Goal: Task Accomplishment & Management: Use online tool/utility

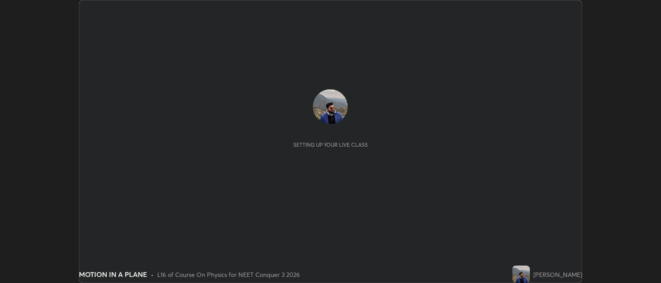
scroll to position [283, 661]
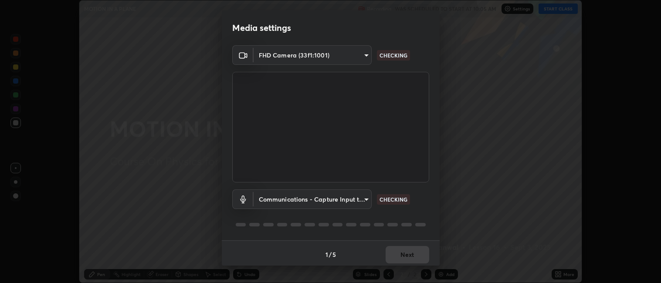
click at [551, 8] on div "Media settings FHD Camera (33f1:1001) 3ae4483c6919c6b1c4f876f21aa0122bc2455d1bb…" at bounding box center [330, 141] width 661 height 283
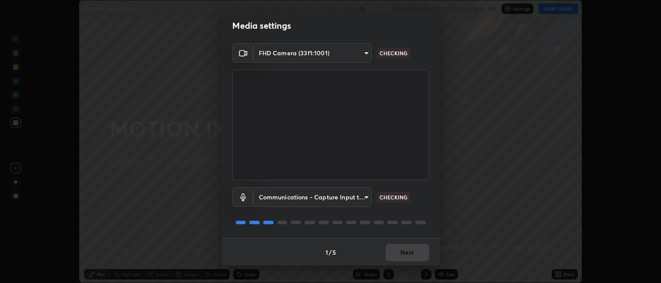
click at [404, 251] on div "1 / 5 Next" at bounding box center [331, 252] width 218 height 28
click at [404, 254] on div "1 / 5 Next" at bounding box center [331, 252] width 218 height 28
click at [406, 257] on div "1 / 5 Next" at bounding box center [331, 252] width 218 height 28
click at [404, 256] on div "1 / 5 Next" at bounding box center [331, 252] width 218 height 28
click at [405, 257] on div "1 / 5 Next" at bounding box center [331, 252] width 218 height 28
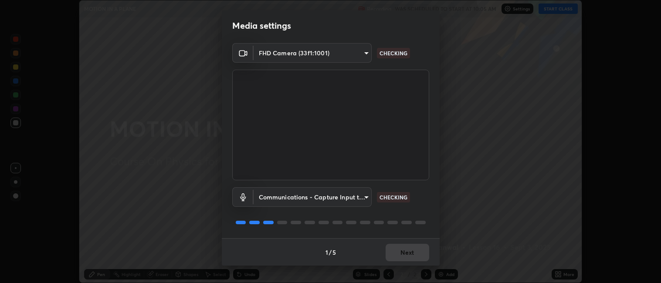
click at [397, 254] on div "1 / 5 Next" at bounding box center [331, 252] width 218 height 28
click at [402, 256] on div "1 / 5 Next" at bounding box center [331, 252] width 218 height 28
click at [402, 255] on div "1 / 5 Next" at bounding box center [331, 252] width 218 height 28
click at [393, 252] on div "1 / 5 Next" at bounding box center [331, 252] width 218 height 28
click at [397, 253] on div "1 / 5 Next" at bounding box center [331, 252] width 218 height 28
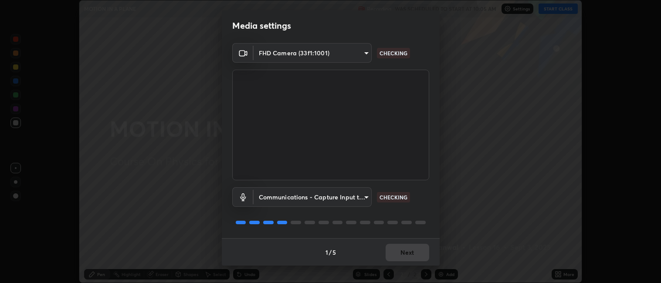
click at [399, 254] on div "1 / 5 Next" at bounding box center [331, 252] width 218 height 28
click at [402, 254] on button "Next" at bounding box center [407, 252] width 44 height 17
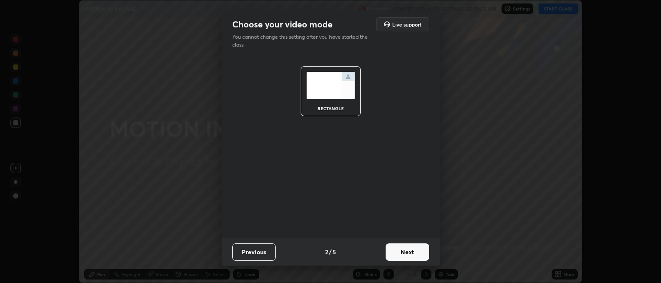
click at [402, 253] on button "Next" at bounding box center [407, 251] width 44 height 17
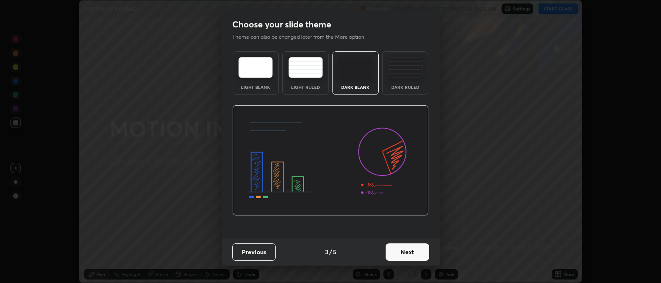
click at [403, 254] on button "Next" at bounding box center [407, 251] width 44 height 17
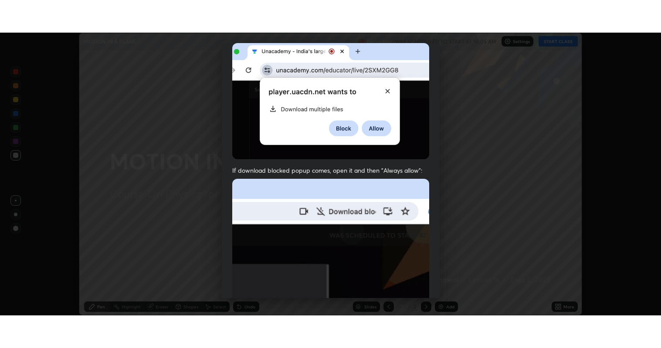
scroll to position [180, 0]
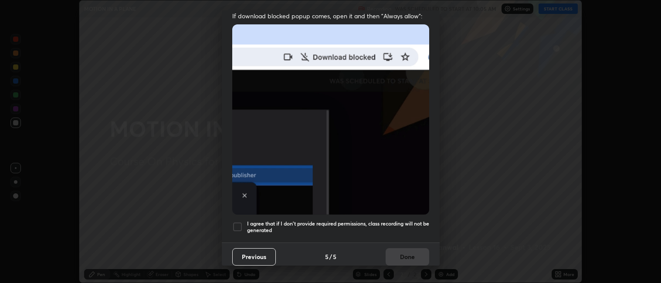
click at [243, 222] on div "I agree that if I don't provide required permissions, class recording will not …" at bounding box center [330, 227] width 197 height 10
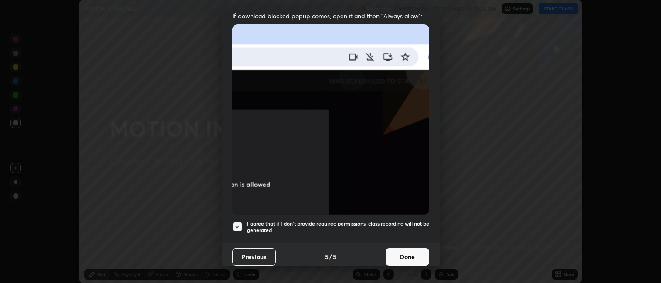
click at [404, 256] on button "Done" at bounding box center [407, 256] width 44 height 17
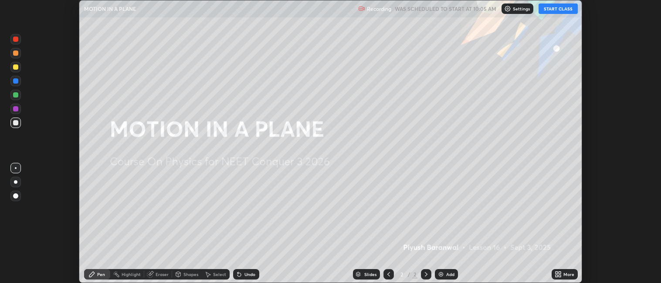
click at [557, 8] on button "START CLASS" at bounding box center [557, 8] width 39 height 10
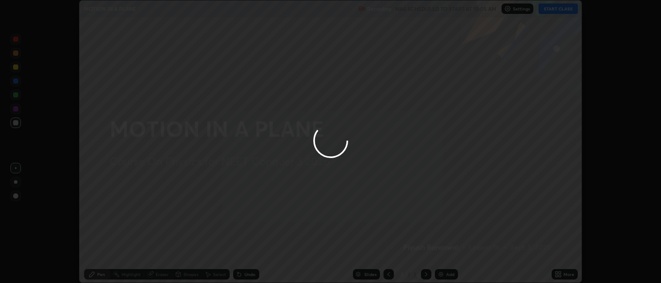
click at [561, 272] on div at bounding box center [330, 141] width 661 height 283
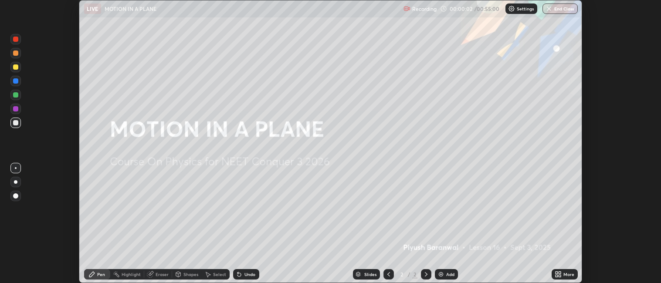
click at [562, 273] on div "More" at bounding box center [564, 274] width 26 height 10
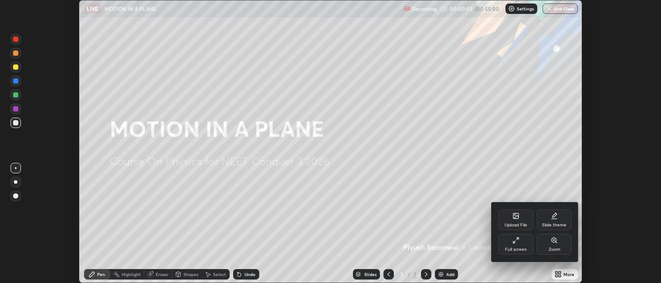
click at [518, 242] on icon at bounding box center [515, 240] width 7 height 7
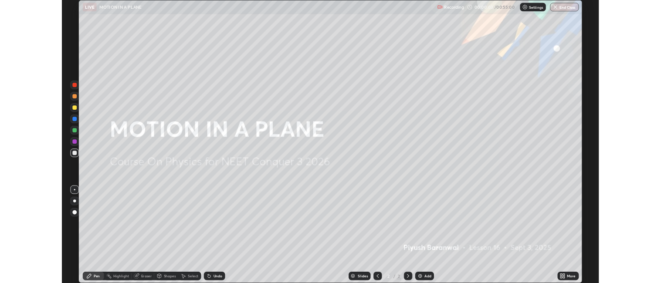
scroll to position [348, 661]
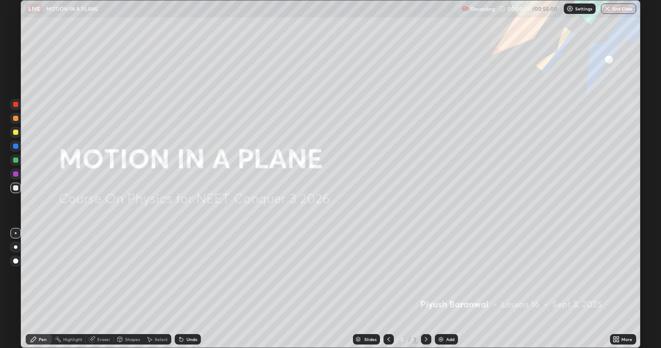
click at [15, 132] on div at bounding box center [15, 132] width 5 height 5
click at [440, 283] on img at bounding box center [440, 339] width 7 height 7
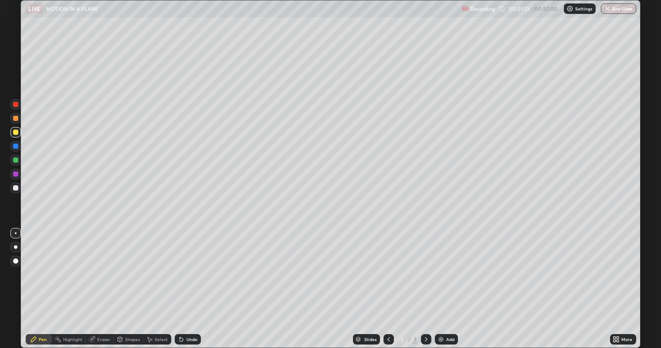
click at [15, 132] on div at bounding box center [15, 132] width 5 height 5
click at [17, 148] on div at bounding box center [15, 146] width 5 height 5
click at [17, 133] on div at bounding box center [15, 132] width 5 height 5
click at [98, 283] on div "Eraser" at bounding box center [103, 340] width 13 height 4
click at [40, 283] on div "Pen" at bounding box center [39, 339] width 26 height 10
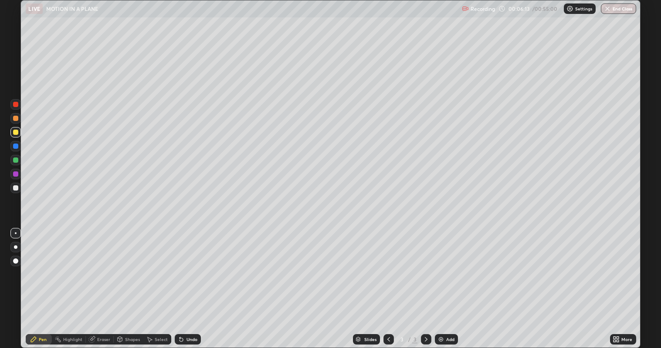
click at [111, 283] on div "Eraser" at bounding box center [100, 339] width 28 height 10
click at [44, 283] on div "Pen" at bounding box center [43, 340] width 8 height 4
click at [442, 283] on img at bounding box center [440, 339] width 7 height 7
click at [15, 118] on div at bounding box center [15, 118] width 5 height 5
click at [16, 161] on div at bounding box center [15, 160] width 5 height 5
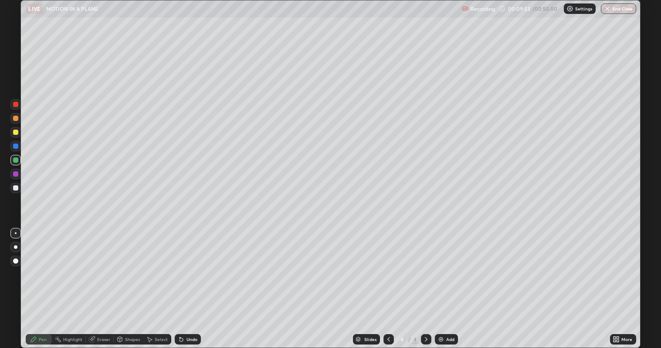
click at [125, 283] on div "Shapes" at bounding box center [129, 339] width 30 height 10
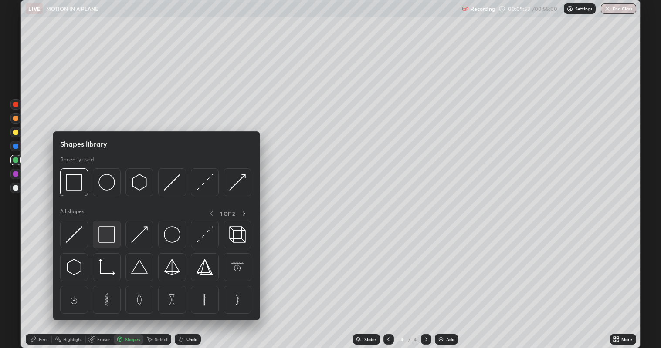
click at [108, 236] on img at bounding box center [106, 234] width 17 height 17
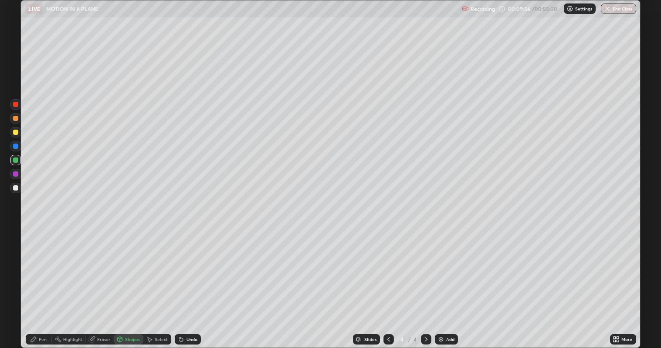
click at [17, 132] on div at bounding box center [15, 132] width 5 height 5
click at [37, 283] on div "Pen" at bounding box center [39, 339] width 26 height 10
click at [16, 120] on div at bounding box center [15, 118] width 5 height 5
click at [16, 135] on div at bounding box center [15, 132] width 10 height 10
click at [128, 283] on div "Shapes" at bounding box center [132, 340] width 15 height 4
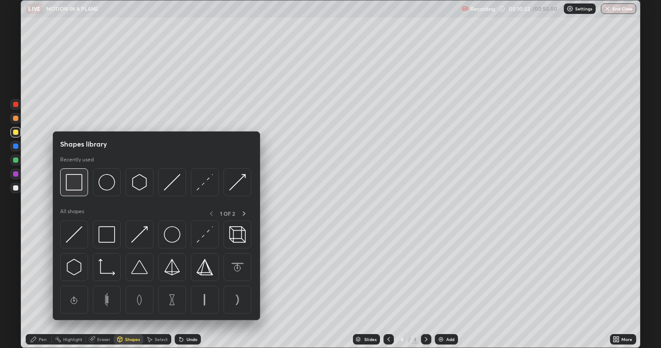
click at [71, 184] on img at bounding box center [74, 182] width 17 height 17
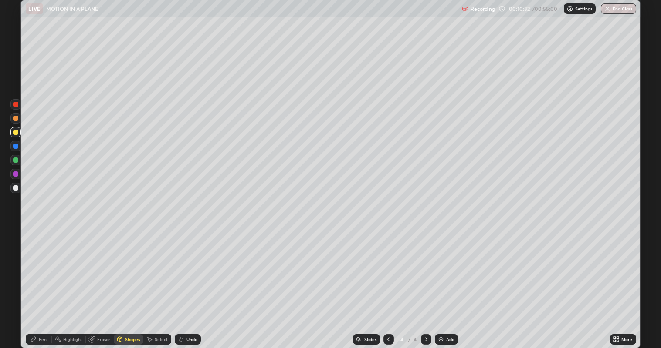
click at [14, 162] on div at bounding box center [15, 160] width 5 height 5
click at [16, 134] on div at bounding box center [15, 132] width 5 height 5
click at [179, 283] on icon at bounding box center [179, 338] width 1 height 1
click at [39, 283] on div "Pen" at bounding box center [39, 339] width 26 height 10
click at [13, 145] on div at bounding box center [15, 146] width 5 height 5
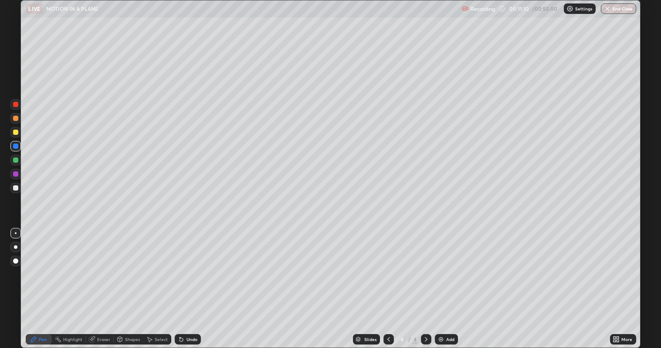
click at [15, 133] on div at bounding box center [15, 132] width 5 height 5
click at [14, 132] on div at bounding box center [15, 132] width 5 height 5
click at [14, 119] on div at bounding box center [15, 118] width 5 height 5
click at [91, 283] on icon at bounding box center [92, 340] width 6 height 6
click at [39, 283] on div "Pen" at bounding box center [43, 340] width 8 height 4
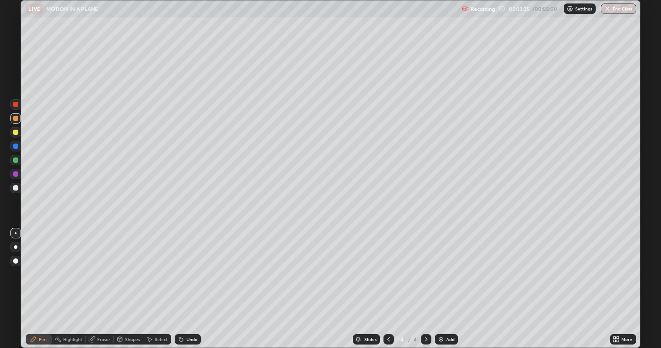
click at [14, 133] on div at bounding box center [15, 132] width 5 height 5
click at [101, 283] on div "Eraser" at bounding box center [103, 340] width 13 height 4
click at [43, 283] on div "Pen" at bounding box center [43, 340] width 8 height 4
click at [17, 131] on div at bounding box center [15, 132] width 5 height 5
click at [445, 283] on div "Add" at bounding box center [446, 339] width 23 height 10
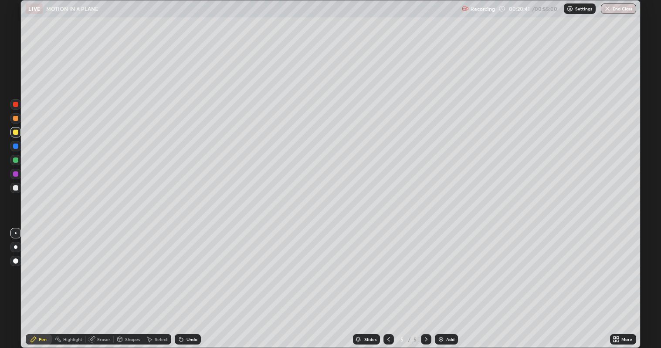
click at [14, 121] on div at bounding box center [15, 118] width 5 height 5
click at [17, 149] on div at bounding box center [15, 146] width 5 height 5
click at [16, 162] on div at bounding box center [15, 160] width 5 height 5
click at [182, 283] on div "Undo" at bounding box center [188, 339] width 26 height 10
click at [185, 283] on div "Undo" at bounding box center [188, 339] width 26 height 10
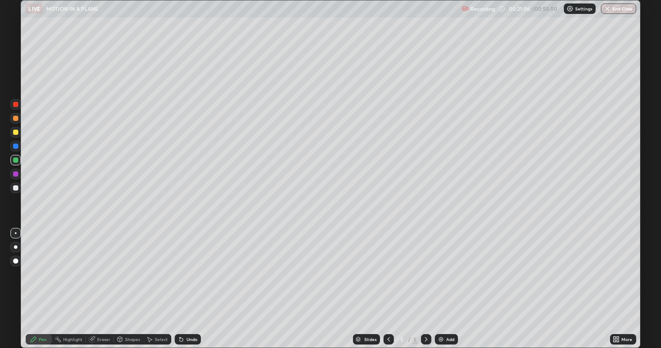
click at [184, 283] on div "Undo" at bounding box center [188, 339] width 26 height 10
click at [188, 283] on div "Undo" at bounding box center [188, 339] width 26 height 10
click at [17, 145] on div at bounding box center [15, 146] width 5 height 5
click at [180, 283] on icon at bounding box center [180, 339] width 3 height 3
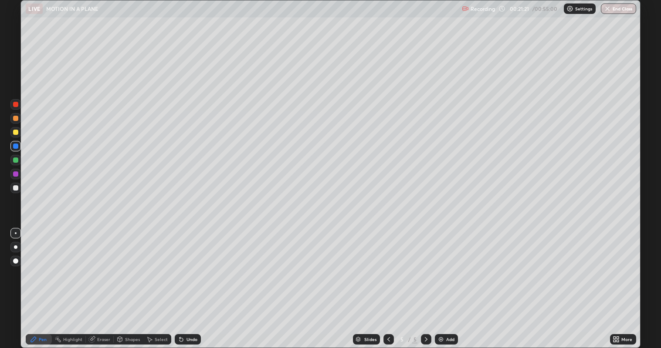
click at [155, 283] on div "Select" at bounding box center [161, 340] width 13 height 4
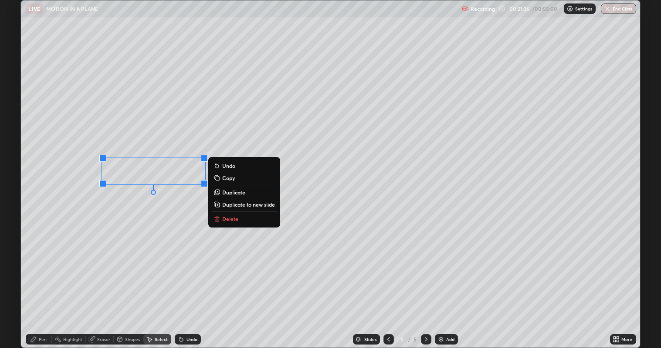
click at [222, 192] on p "Duplicate" at bounding box center [233, 192] width 23 height 7
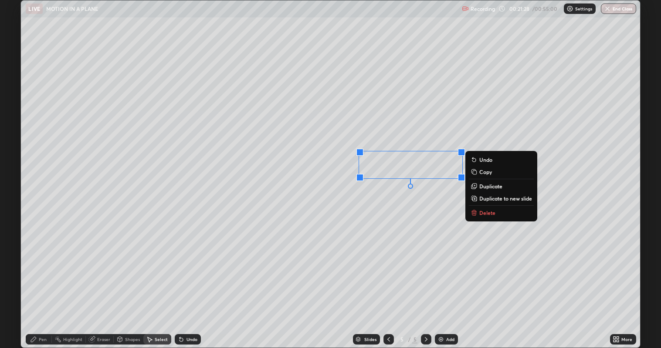
click at [343, 247] on div "0 ° Undo Copy Duplicate Duplicate to new slide Delete" at bounding box center [330, 174] width 619 height 348
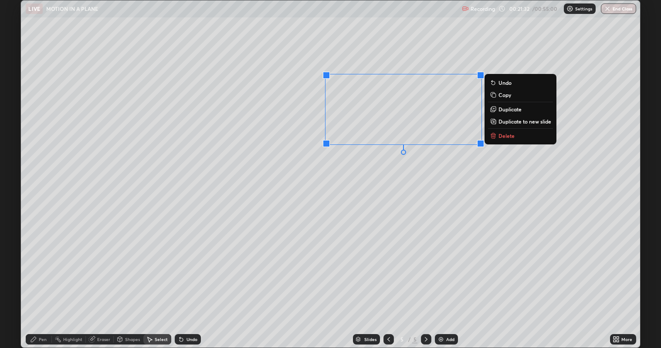
click at [436, 194] on div "0 ° Undo Copy Duplicate Duplicate to new slide Delete" at bounding box center [330, 174] width 619 height 348
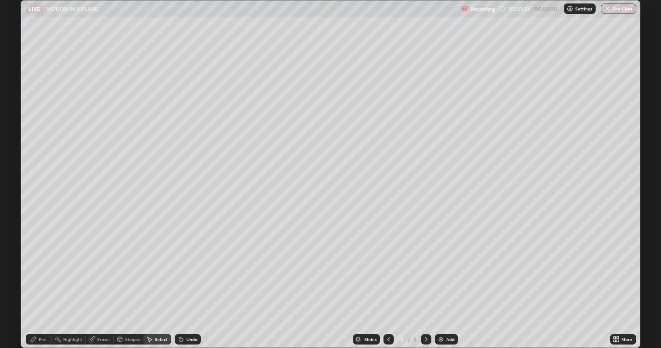
click at [46, 283] on div "Pen" at bounding box center [39, 339] width 26 height 10
click at [15, 148] on div at bounding box center [15, 146] width 5 height 5
click at [157, 283] on div "Select" at bounding box center [161, 340] width 13 height 4
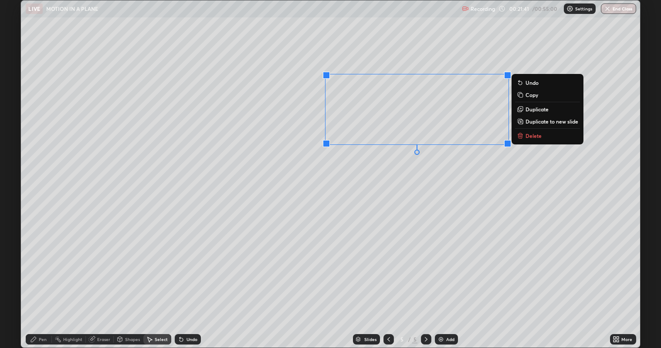
click at [533, 109] on p "Duplicate" at bounding box center [536, 109] width 23 height 7
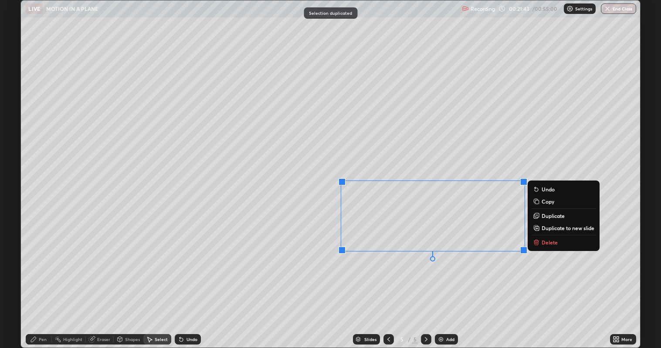
click at [460, 282] on div "0 ° Undo Copy Duplicate Duplicate to new slide Delete" at bounding box center [330, 174] width 619 height 348
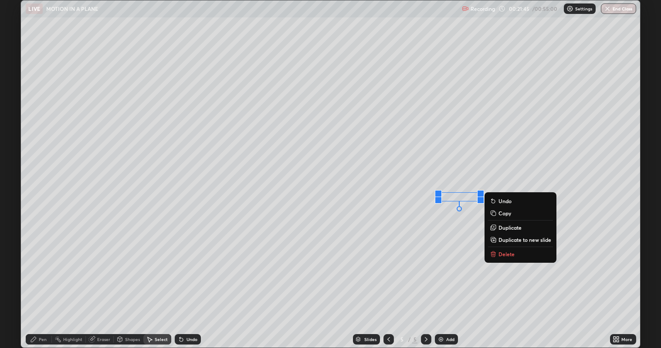
click at [504, 250] on button "Delete" at bounding box center [520, 254] width 65 height 10
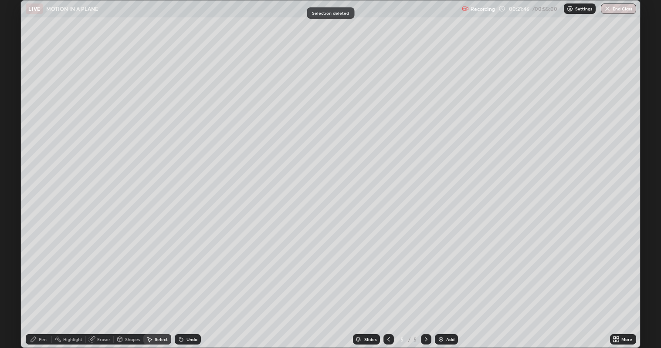
click at [43, 283] on div "Pen" at bounding box center [43, 340] width 8 height 4
click at [17, 159] on div at bounding box center [15, 160] width 5 height 5
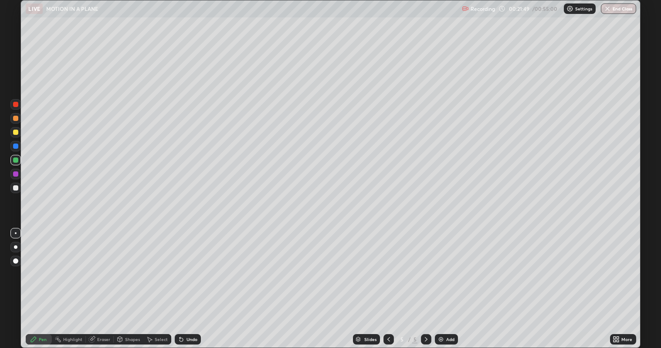
click at [17, 190] on div at bounding box center [15, 188] width 10 height 10
click at [14, 133] on div at bounding box center [15, 132] width 5 height 5
click at [15, 119] on div at bounding box center [15, 118] width 5 height 5
click at [17, 132] on div at bounding box center [15, 132] width 5 height 5
click at [311, 8] on div "LIVE MOTION IN A PLANE" at bounding box center [242, 8] width 432 height 17
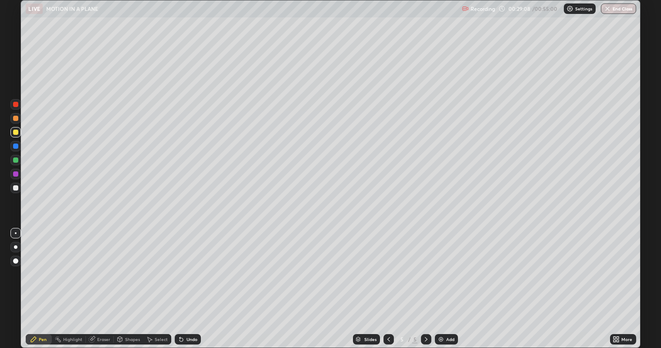
click at [15, 190] on div at bounding box center [15, 188] width 5 height 5
click at [17, 137] on div at bounding box center [15, 132] width 10 height 10
click at [15, 188] on div at bounding box center [15, 188] width 5 height 5
click at [449, 283] on div "Add" at bounding box center [450, 340] width 8 height 4
click at [17, 147] on div at bounding box center [15, 146] width 5 height 5
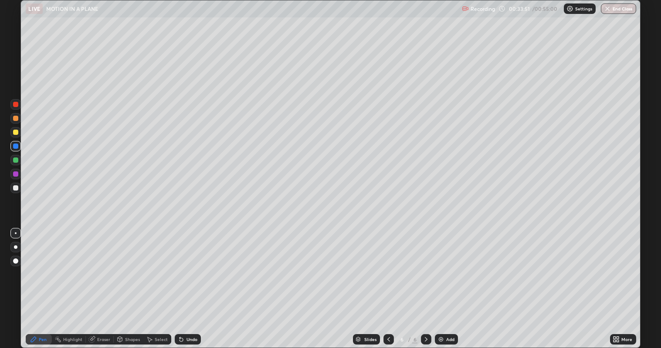
click at [15, 118] on div at bounding box center [15, 118] width 5 height 5
click at [158, 283] on div "Select" at bounding box center [161, 340] width 13 height 4
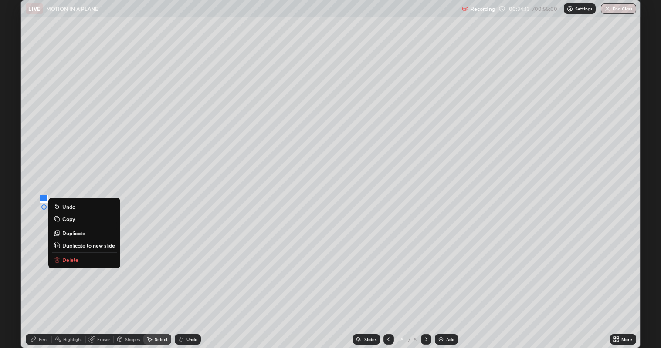
click at [76, 258] on p "Delete" at bounding box center [70, 260] width 16 height 7
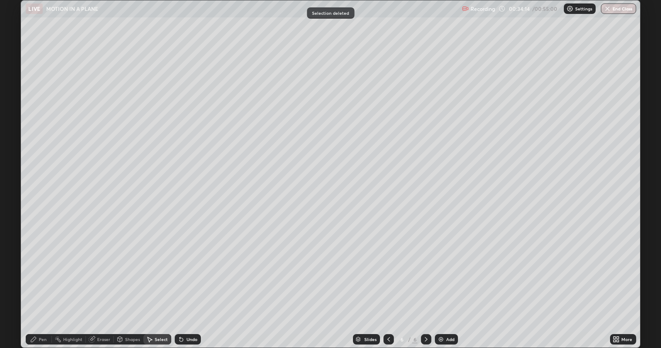
click at [39, 283] on div "Pen" at bounding box center [43, 340] width 8 height 4
click at [15, 160] on div at bounding box center [15, 160] width 5 height 5
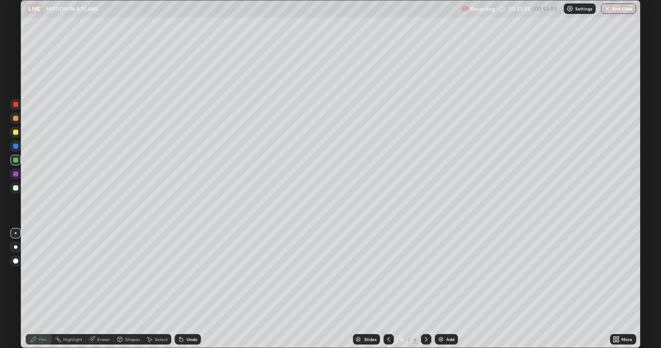
click at [192, 283] on div "Undo" at bounding box center [191, 340] width 11 height 4
click at [193, 283] on div "Undo" at bounding box center [188, 339] width 26 height 10
click at [15, 132] on div at bounding box center [15, 132] width 5 height 5
click at [16, 147] on div at bounding box center [15, 146] width 5 height 5
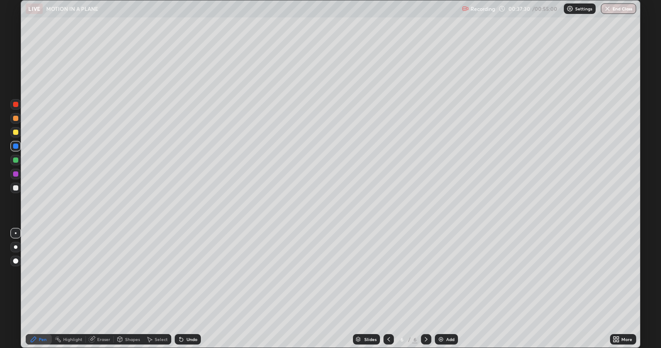
click at [96, 283] on div "Eraser" at bounding box center [100, 339] width 28 height 10
click at [41, 283] on div "Pen" at bounding box center [43, 340] width 8 height 4
click at [17, 135] on div at bounding box center [15, 132] width 5 height 5
click at [185, 283] on div "Undo" at bounding box center [188, 339] width 26 height 10
click at [180, 283] on icon at bounding box center [180, 339] width 3 height 3
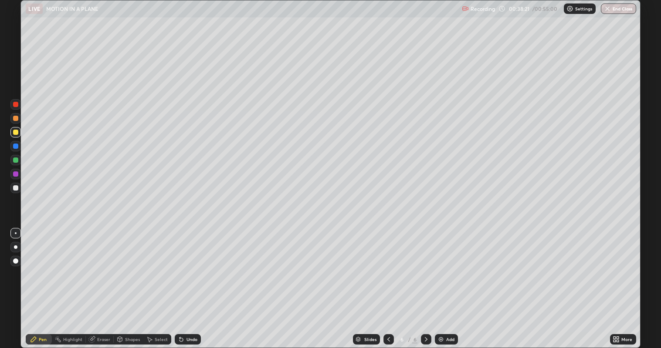
click at [182, 283] on icon at bounding box center [181, 339] width 7 height 7
click at [179, 283] on icon at bounding box center [179, 338] width 1 height 1
click at [16, 118] on div at bounding box center [15, 118] width 5 height 5
click at [196, 283] on div "Undo" at bounding box center [188, 339] width 26 height 10
click at [15, 187] on div at bounding box center [15, 188] width 5 height 5
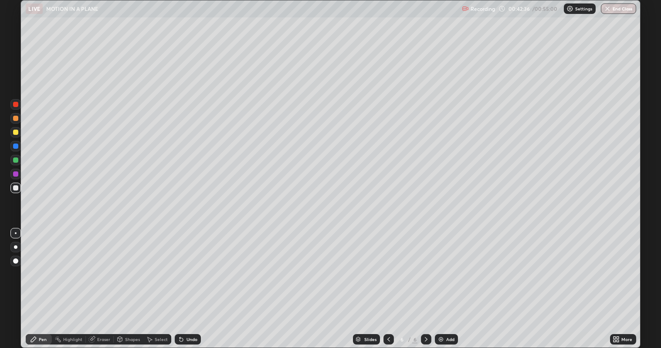
click at [445, 283] on div "Add" at bounding box center [446, 339] width 23 height 10
click at [16, 188] on div at bounding box center [15, 188] width 5 height 5
click at [14, 134] on div at bounding box center [15, 132] width 5 height 5
click at [129, 283] on div "Shapes" at bounding box center [132, 340] width 15 height 4
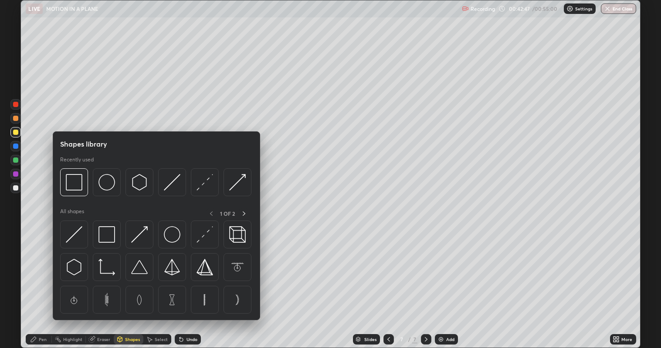
click at [17, 135] on div at bounding box center [15, 132] width 5 height 5
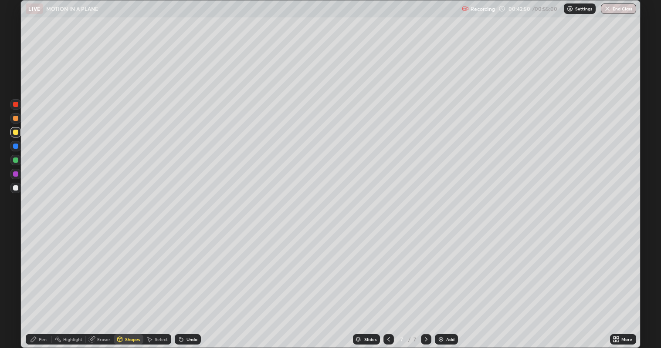
click at [185, 283] on div "Undo" at bounding box center [188, 339] width 26 height 10
click at [37, 283] on icon at bounding box center [33, 339] width 7 height 7
click at [15, 145] on div at bounding box center [15, 146] width 5 height 5
click at [15, 187] on div at bounding box center [15, 188] width 5 height 5
click at [16, 161] on div at bounding box center [15, 160] width 5 height 5
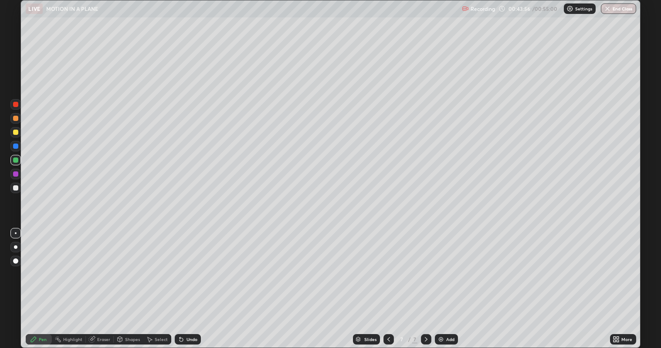
click at [16, 132] on div at bounding box center [15, 132] width 5 height 5
click at [16, 147] on div at bounding box center [15, 146] width 5 height 5
click at [178, 283] on icon at bounding box center [181, 339] width 7 height 7
click at [179, 283] on icon at bounding box center [179, 338] width 1 height 1
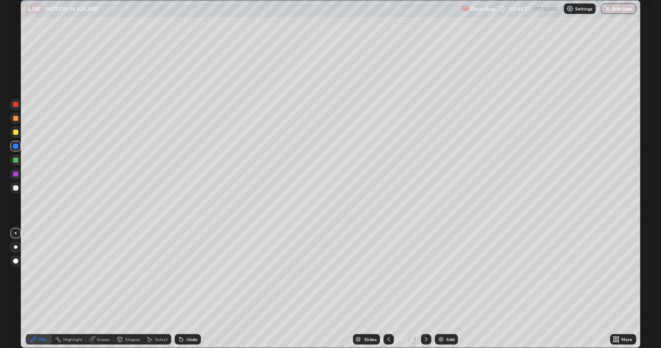
click at [181, 283] on icon at bounding box center [181, 339] width 7 height 7
click at [180, 283] on icon at bounding box center [180, 339] width 3 height 3
click at [179, 283] on icon at bounding box center [179, 338] width 1 height 1
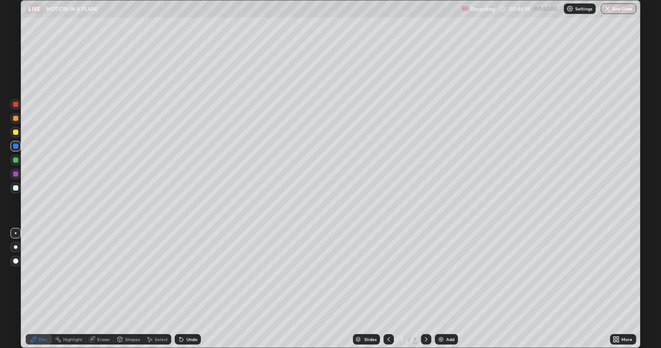
click at [179, 283] on icon at bounding box center [179, 338] width 1 height 1
click at [126, 283] on div "Shapes" at bounding box center [132, 340] width 15 height 4
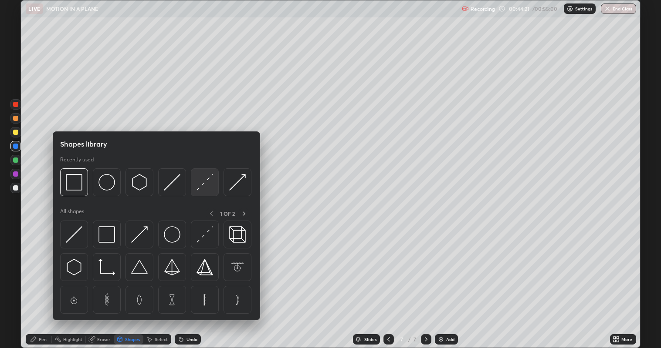
click at [202, 189] on img at bounding box center [204, 182] width 17 height 17
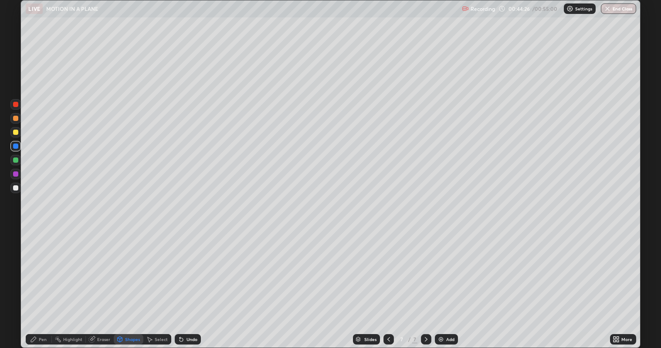
click at [40, 283] on div "Pen" at bounding box center [43, 340] width 8 height 4
click at [14, 190] on div at bounding box center [15, 188] width 5 height 5
click at [13, 133] on div at bounding box center [15, 132] width 5 height 5
click at [16, 188] on div at bounding box center [15, 188] width 5 height 5
click at [15, 134] on div at bounding box center [15, 132] width 5 height 5
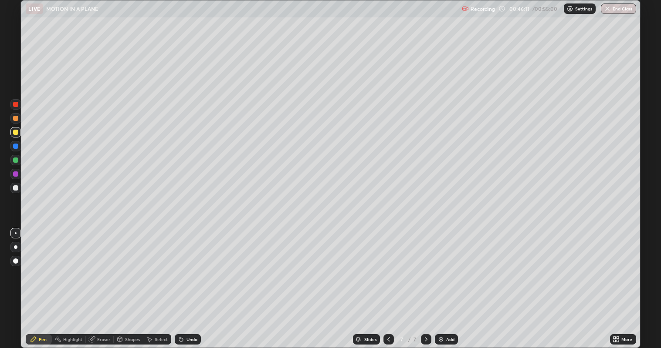
click at [15, 147] on div at bounding box center [15, 146] width 5 height 5
click at [17, 133] on div at bounding box center [15, 132] width 5 height 5
click at [15, 189] on div at bounding box center [15, 188] width 5 height 5
click at [14, 175] on div at bounding box center [15, 174] width 5 height 5
click at [159, 283] on div "Select" at bounding box center [161, 340] width 13 height 4
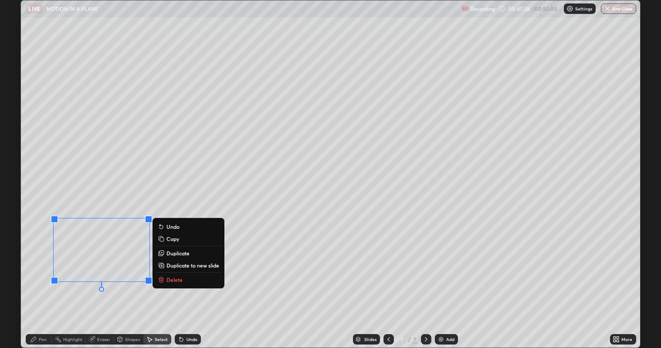
click at [170, 277] on p "Delete" at bounding box center [174, 280] width 16 height 7
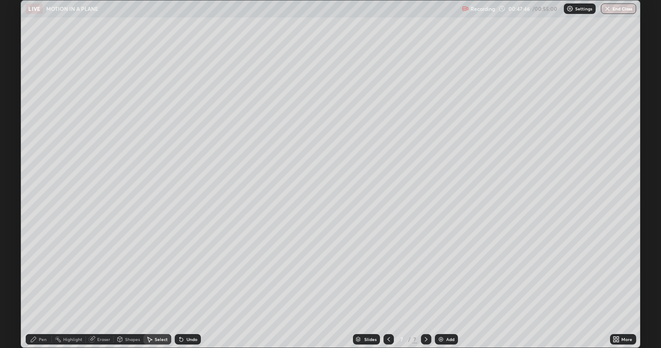
click at [39, 283] on div "Pen" at bounding box center [39, 339] width 26 height 10
click at [17, 133] on div at bounding box center [15, 132] width 5 height 5
click at [16, 160] on div at bounding box center [15, 160] width 5 height 5
click at [15, 188] on div at bounding box center [15, 188] width 5 height 5
click at [16, 132] on div at bounding box center [15, 132] width 5 height 5
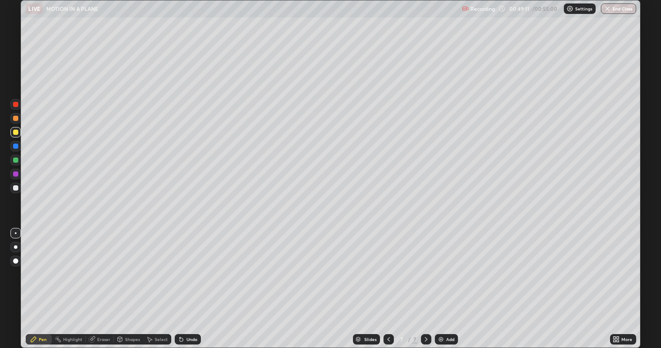
click at [155, 283] on div "Select" at bounding box center [161, 340] width 13 height 4
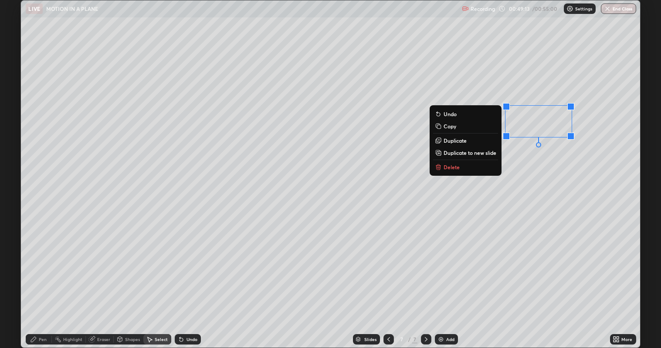
click at [476, 167] on button "Delete" at bounding box center [465, 167] width 65 height 10
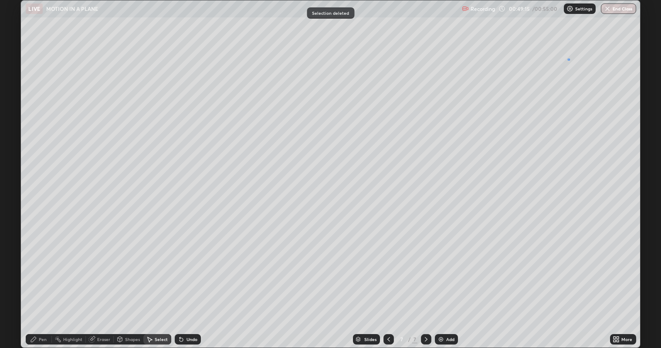
click at [567, 60] on div "0 ° Undo Copy Duplicate Duplicate to new slide Delete" at bounding box center [330, 174] width 619 height 348
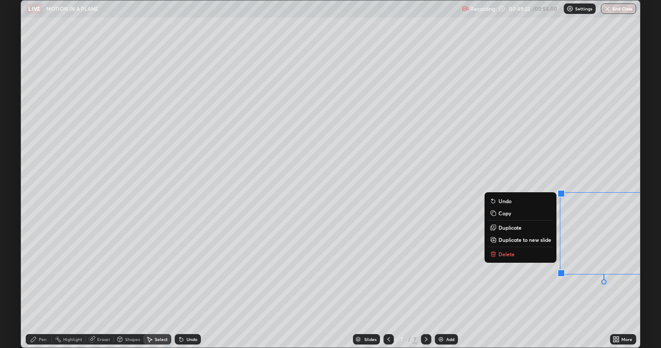
click at [602, 162] on div "0 ° Undo Copy Duplicate Duplicate to new slide Delete" at bounding box center [330, 174] width 619 height 348
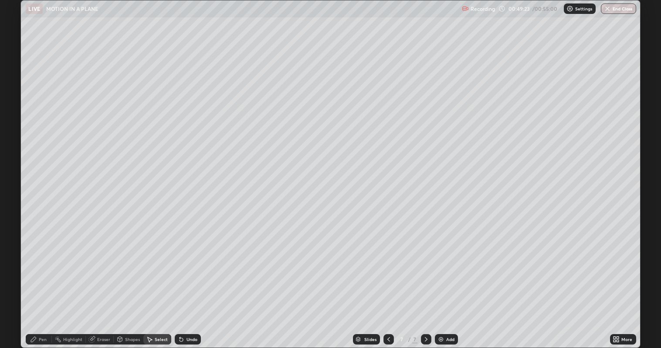
click at [45, 283] on div "Pen" at bounding box center [43, 340] width 8 height 4
click at [14, 189] on div at bounding box center [15, 188] width 5 height 5
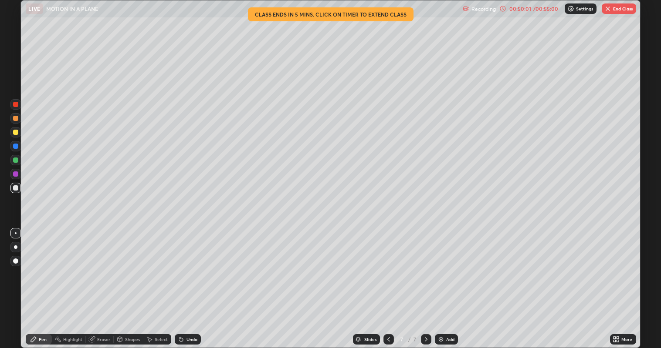
click at [18, 190] on div at bounding box center [15, 188] width 10 height 10
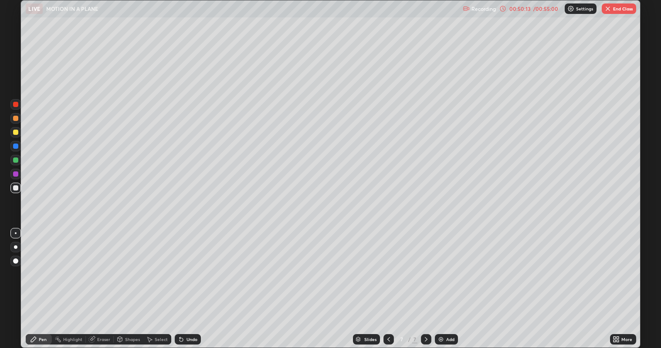
click at [445, 283] on div "Add" at bounding box center [446, 339] width 23 height 10
click at [388, 283] on icon at bounding box center [388, 339] width 7 height 7
click at [189, 283] on div "Undo" at bounding box center [188, 339] width 26 height 10
click at [15, 188] on div at bounding box center [15, 188] width 5 height 5
click at [184, 283] on div "Undo" at bounding box center [188, 339] width 26 height 10
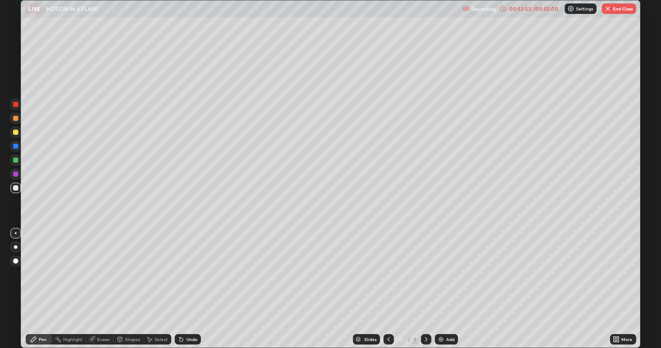
click at [183, 283] on div "Undo" at bounding box center [188, 339] width 26 height 10
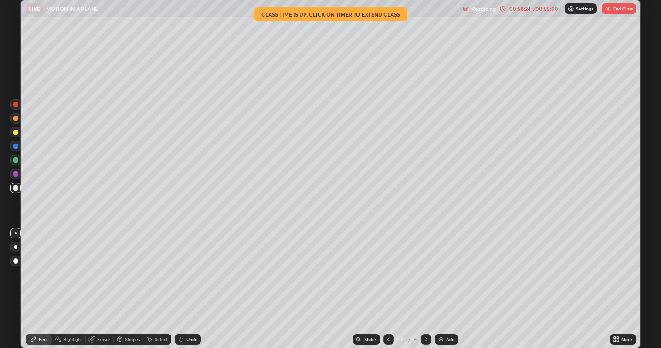
click at [620, 8] on button "End Class" at bounding box center [618, 8] width 34 height 10
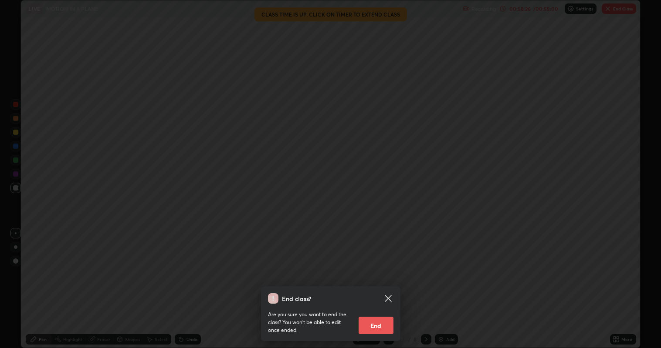
click at [385, 283] on button "End" at bounding box center [375, 325] width 35 height 17
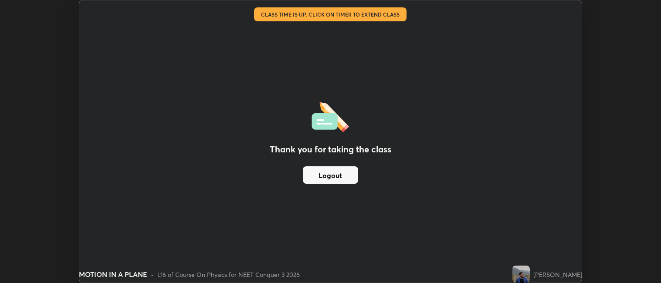
scroll to position [43266, 42888]
